Goal: Complete application form

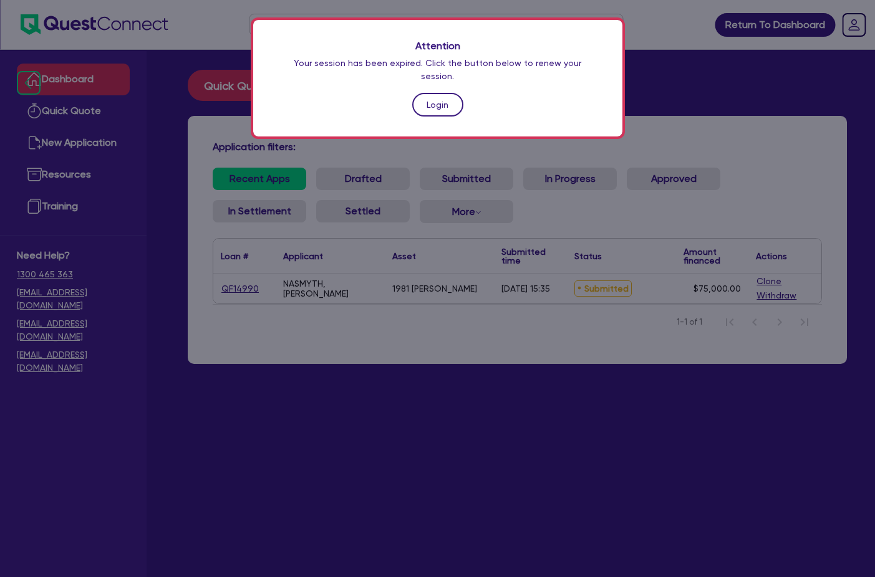
click at [430, 93] on link "Login" at bounding box center [437, 105] width 51 height 24
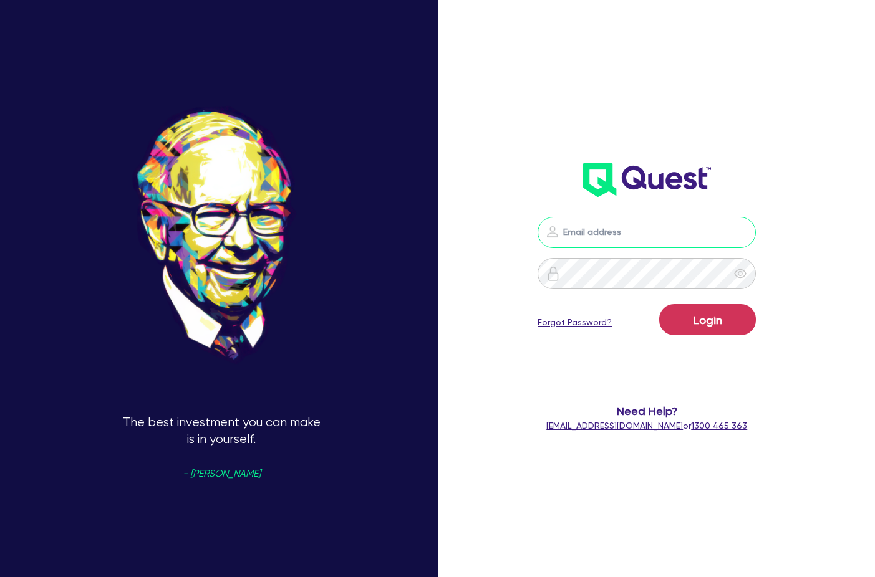
type input "[PERSON_NAME][EMAIL_ADDRESS][DOMAIN_NAME]"
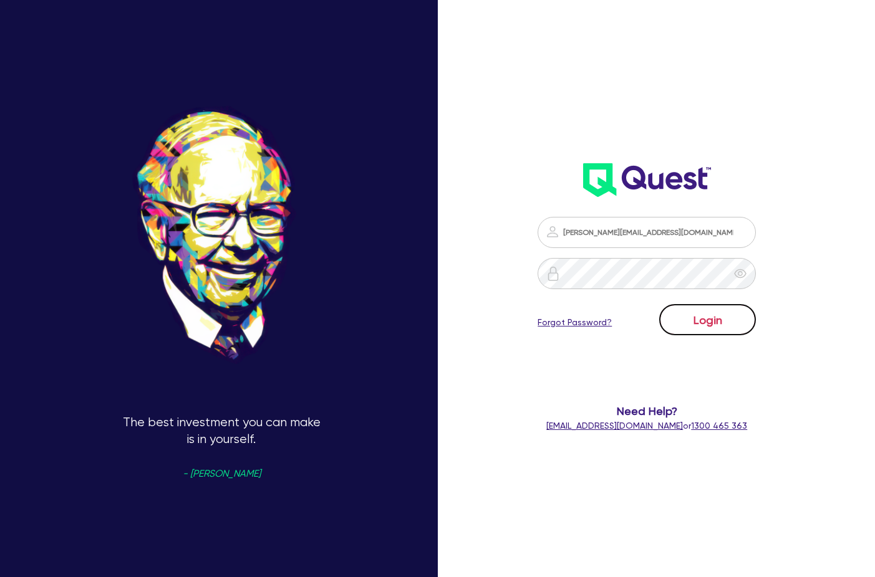
click at [708, 313] on button "Login" at bounding box center [707, 319] width 97 height 31
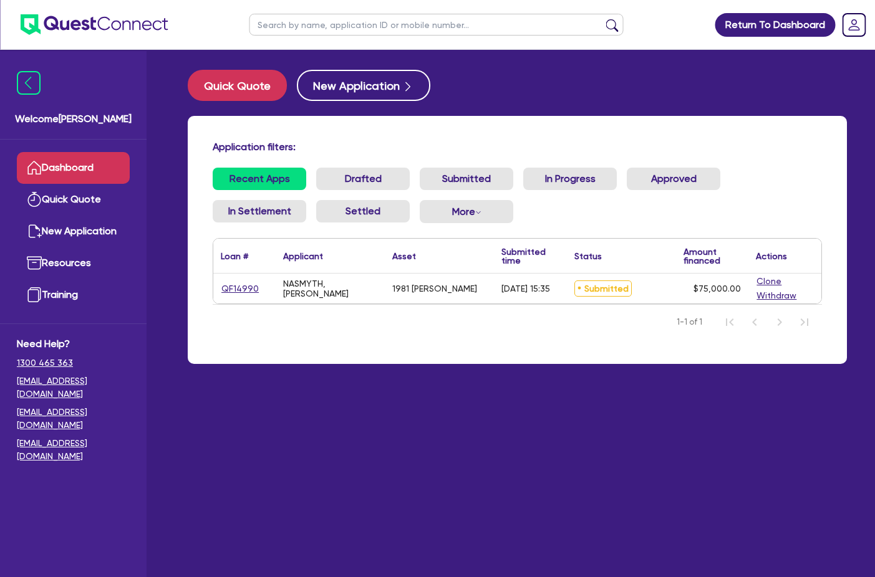
click at [94, 167] on link "Dashboard" at bounding box center [73, 168] width 113 height 32
click at [80, 15] on img at bounding box center [94, 24] width 148 height 21
click at [85, 22] on img at bounding box center [94, 24] width 148 height 21
click at [81, 195] on link "Quick Quote" at bounding box center [73, 200] width 113 height 32
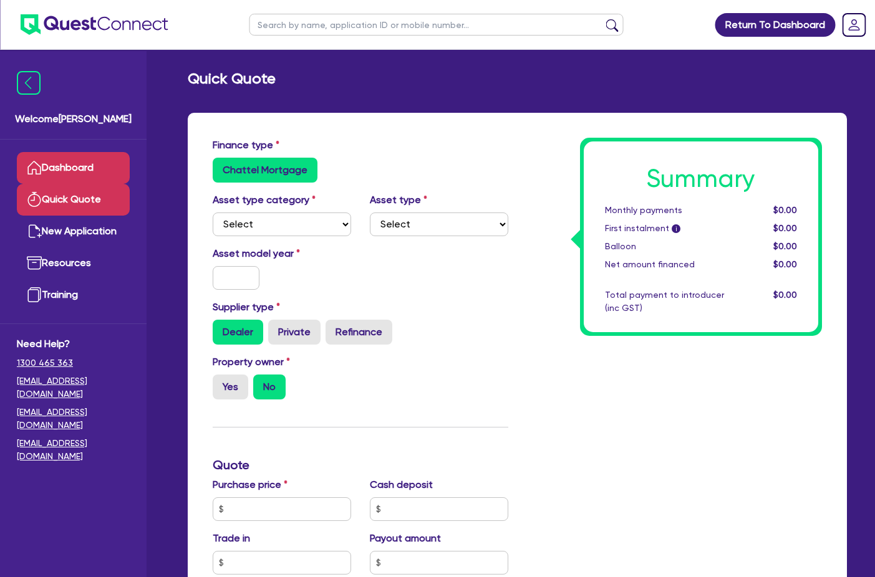
click at [83, 174] on link "Dashboard" at bounding box center [73, 168] width 113 height 32
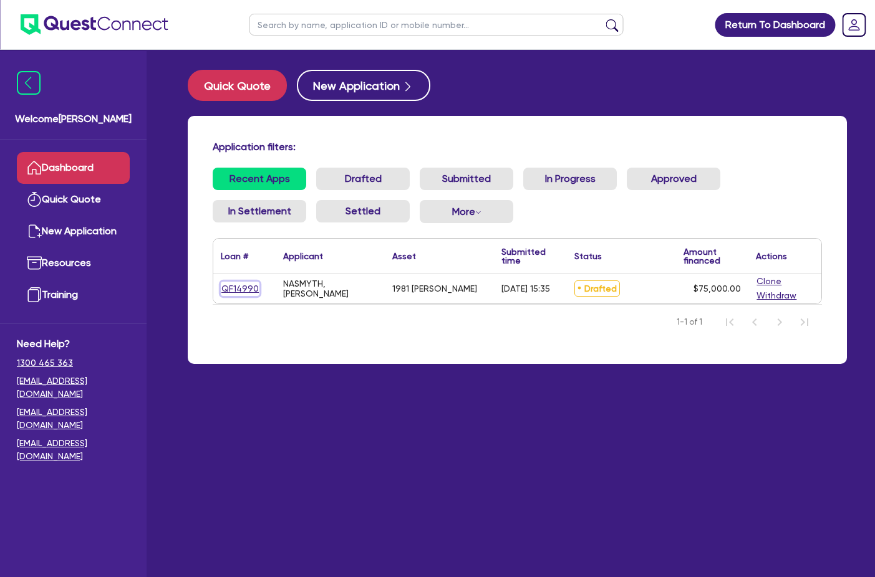
click at [245, 286] on link "QF14990" at bounding box center [240, 289] width 39 height 14
select select "PRIMARY_ASSETS"
select select "HEAVY_TRUCKS"
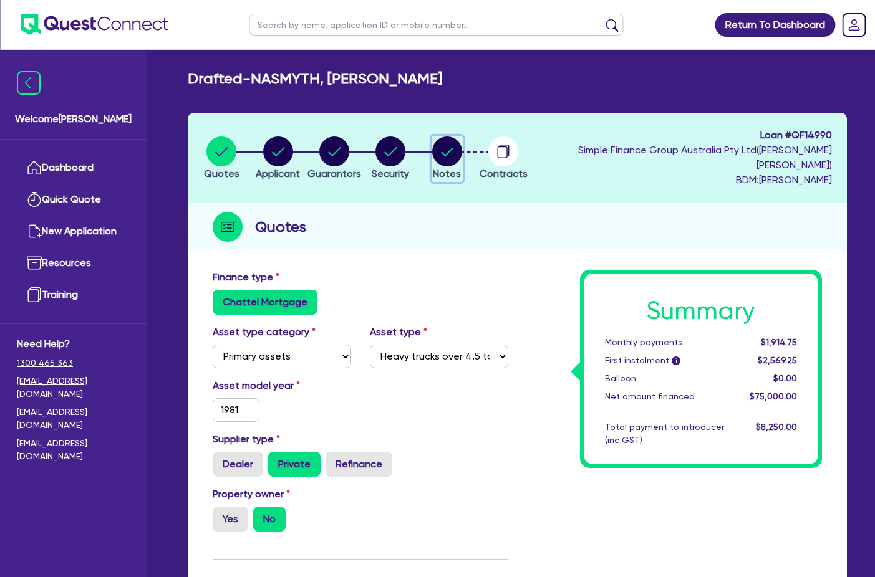
click at [462, 152] on circle "button" at bounding box center [447, 152] width 30 height 30
select select "Quest Finance - Own Book"
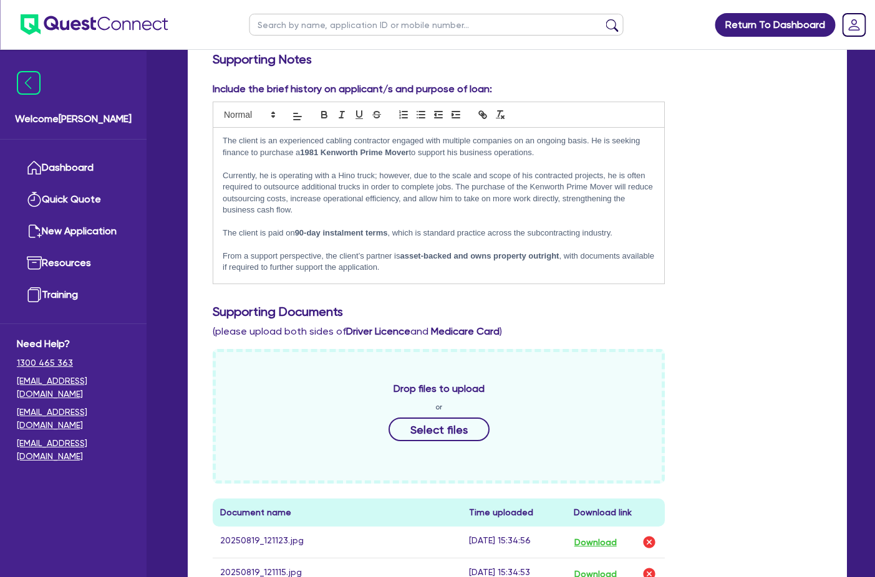
scroll to position [561, 0]
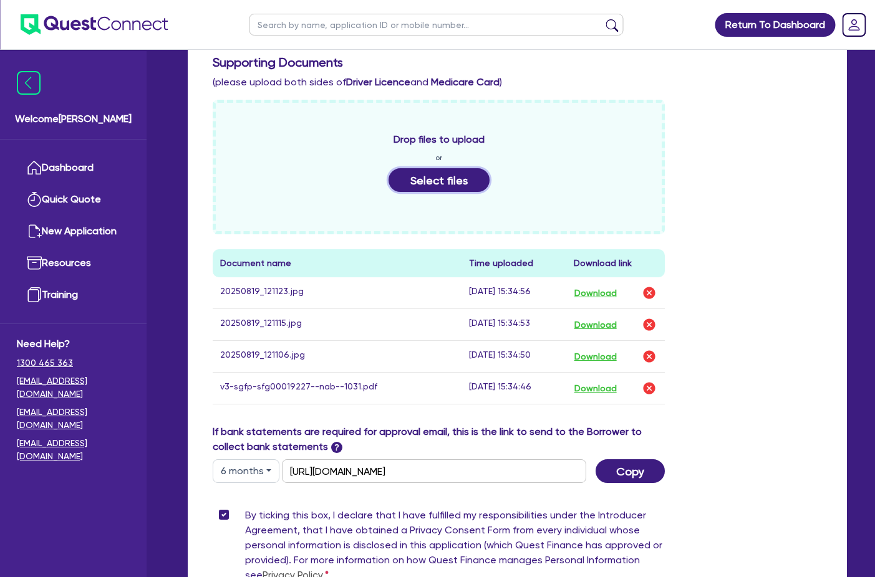
click at [442, 176] on button "Select files" at bounding box center [439, 180] width 101 height 24
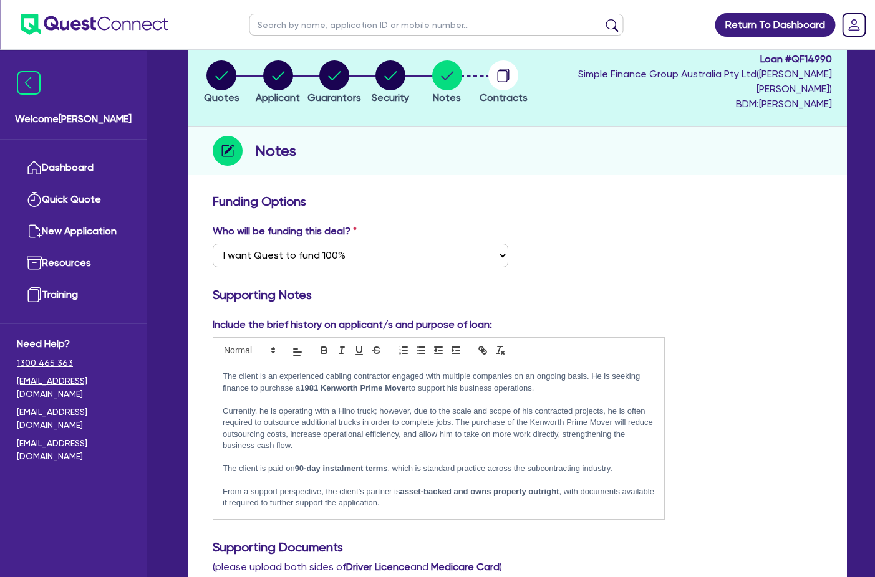
scroll to position [0, 0]
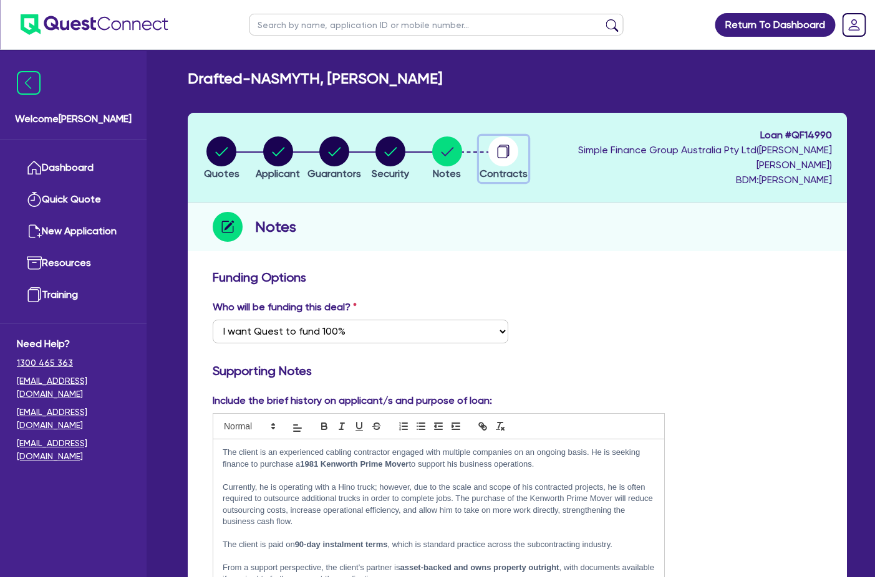
click at [518, 152] on circle "button" at bounding box center [503, 152] width 30 height 30
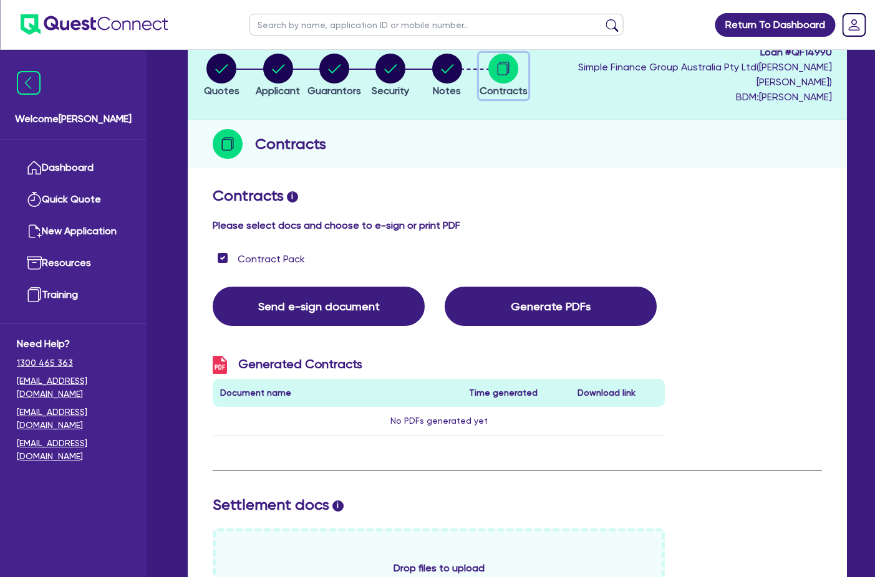
scroll to position [62, 0]
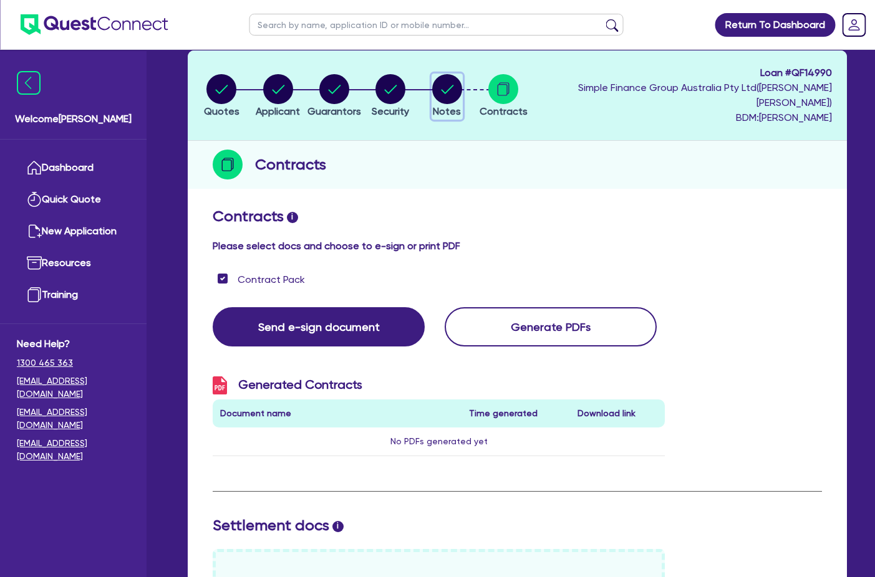
click at [462, 87] on circle "button" at bounding box center [447, 89] width 30 height 30
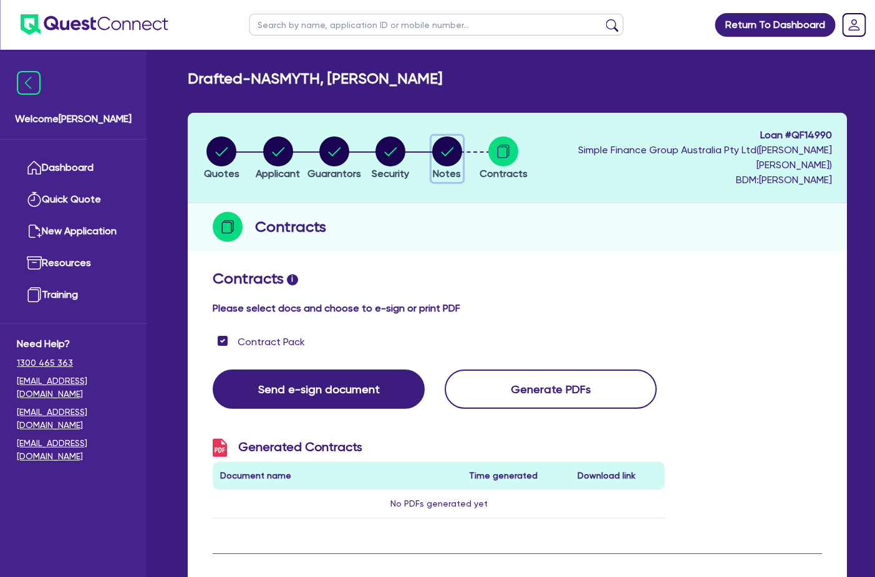
select select "Quest Finance - Own Book"
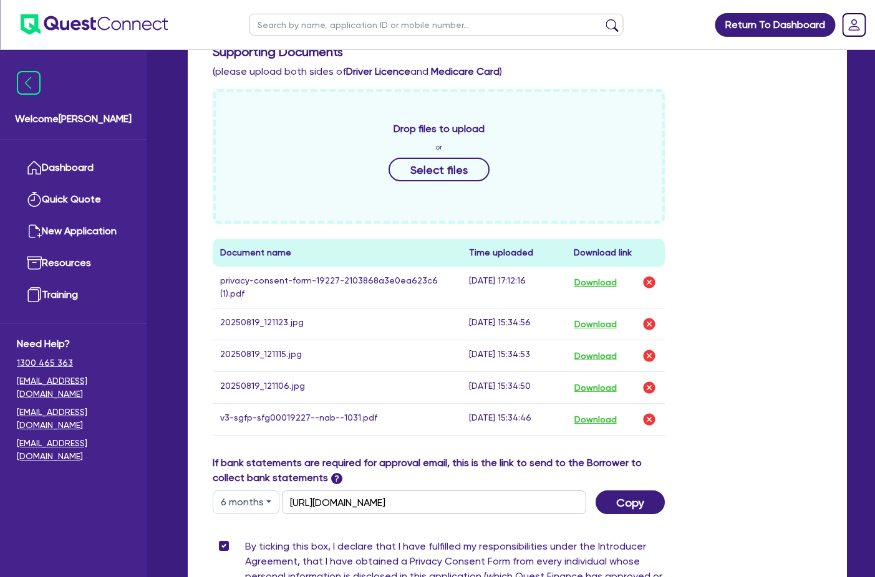
scroll to position [744, 0]
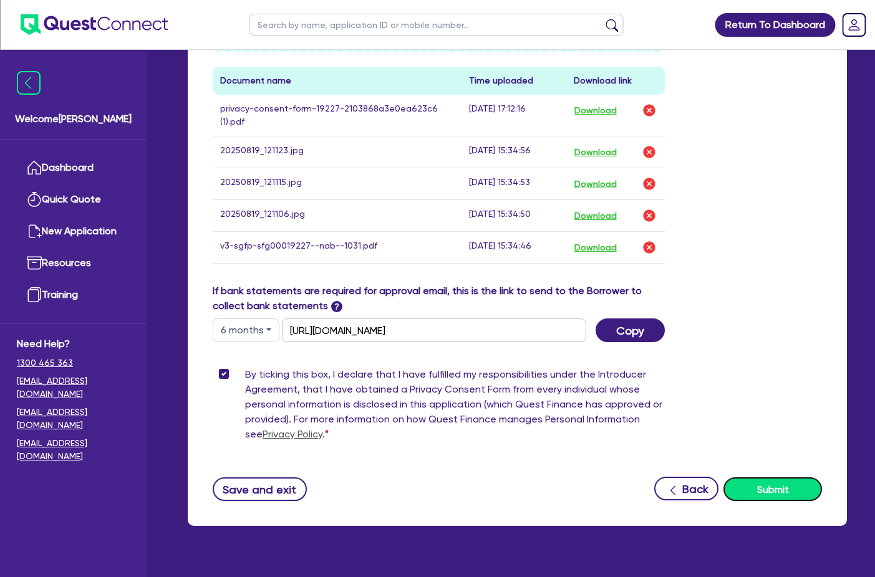
click at [738, 478] on button "Submit" at bounding box center [772, 490] width 99 height 24
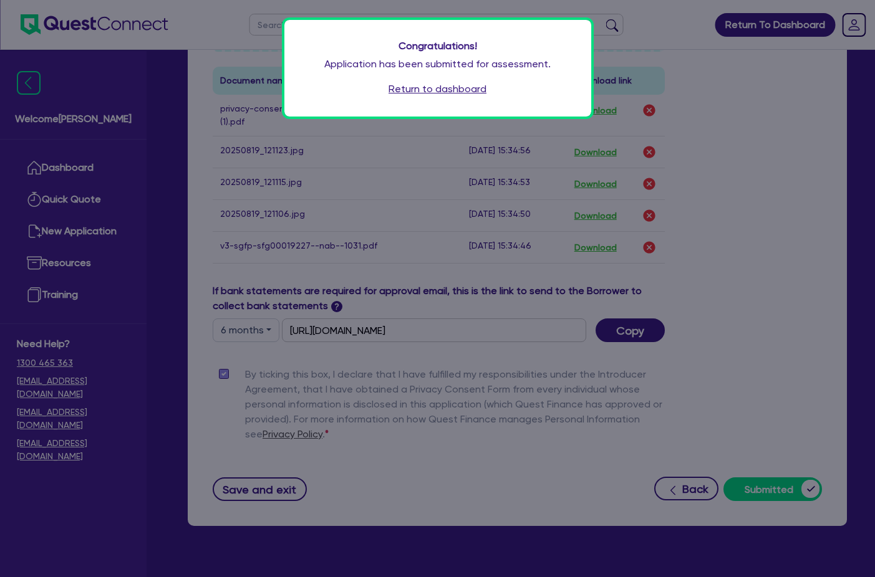
click at [419, 89] on link "Return to dashboard" at bounding box center [438, 89] width 98 height 15
